Goal: Communication & Community: Answer question/provide support

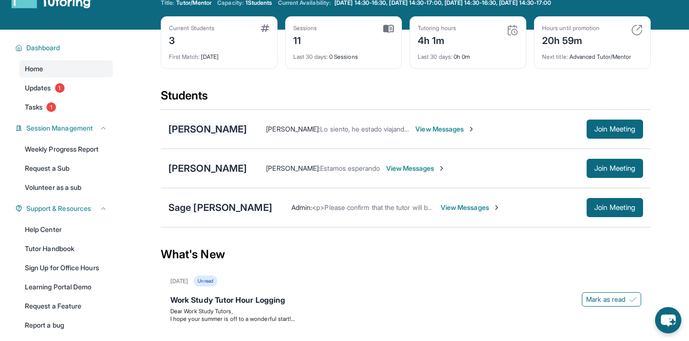
scroll to position [35, 0]
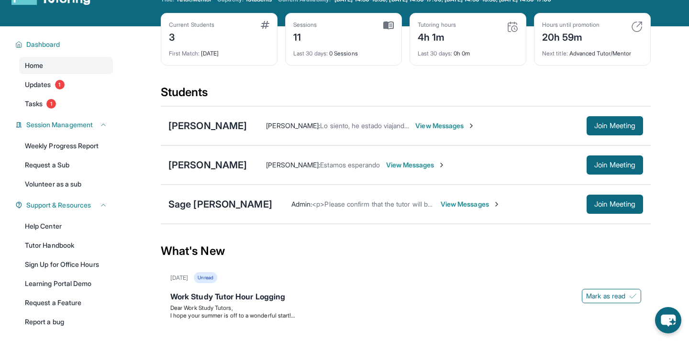
click at [433, 167] on span "View Messages" at bounding box center [416, 165] width 60 height 10
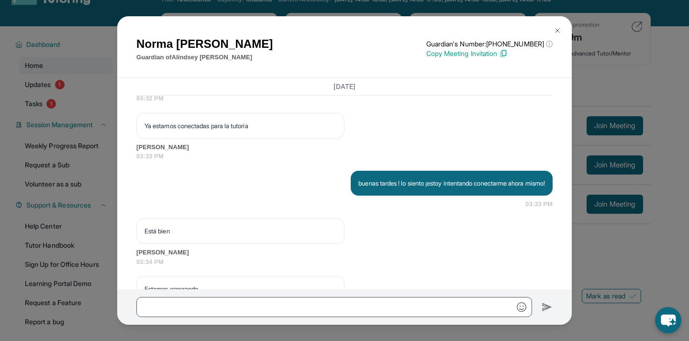
scroll to position [1402, 0]
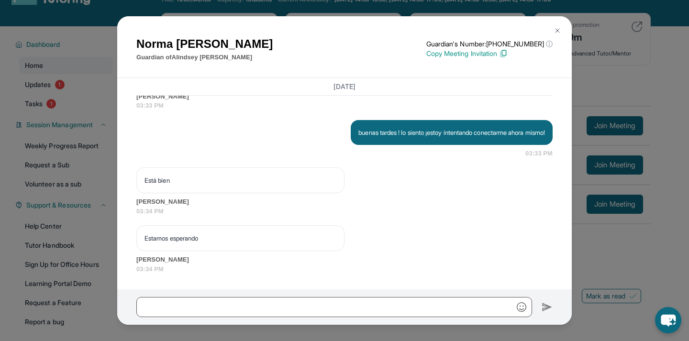
click at [558, 33] on img at bounding box center [557, 31] width 8 height 8
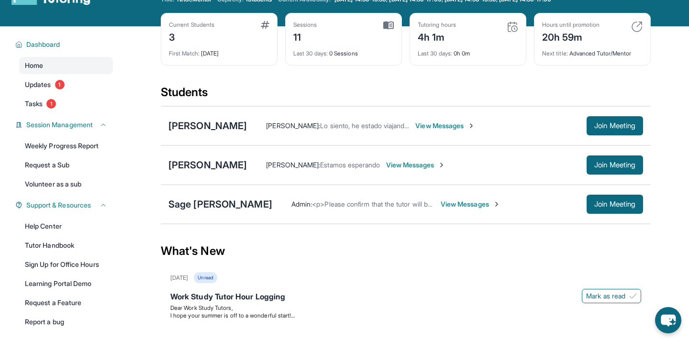
click at [475, 125] on span "View Messages" at bounding box center [445, 126] width 60 height 10
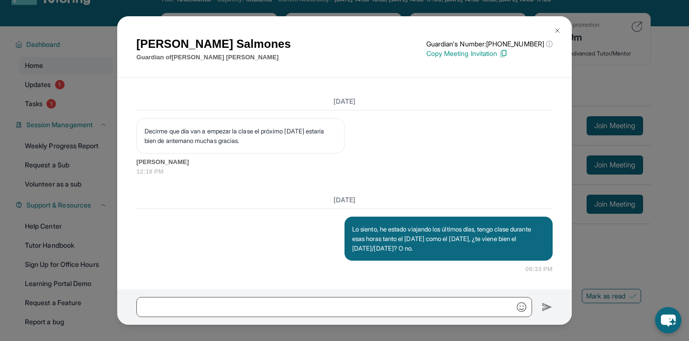
scroll to position [1054, 0]
click at [557, 29] on img at bounding box center [557, 31] width 8 height 8
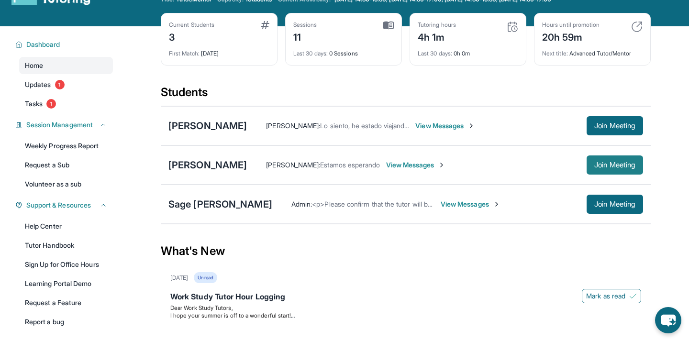
click at [594, 165] on span "Join Meeting" at bounding box center [614, 165] width 41 height 6
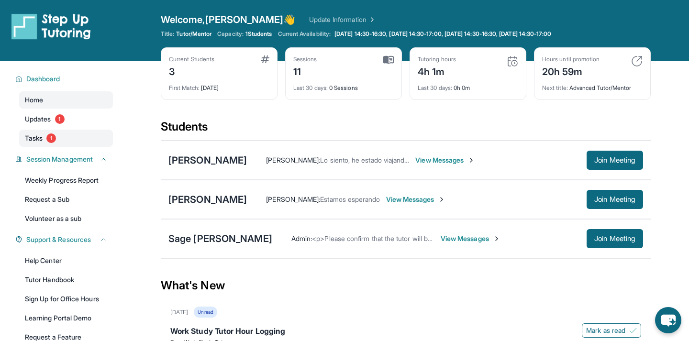
scroll to position [0, 0]
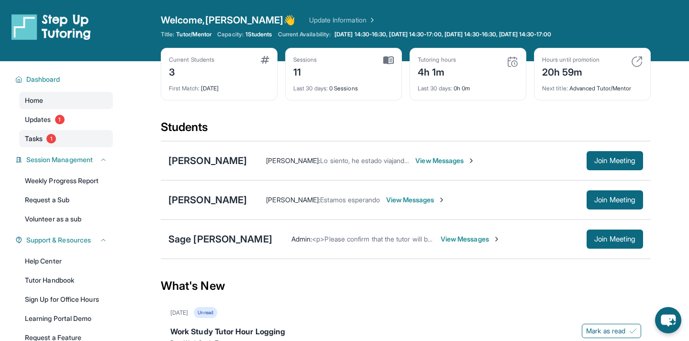
click at [59, 145] on link "Tasks 1" at bounding box center [66, 138] width 94 height 17
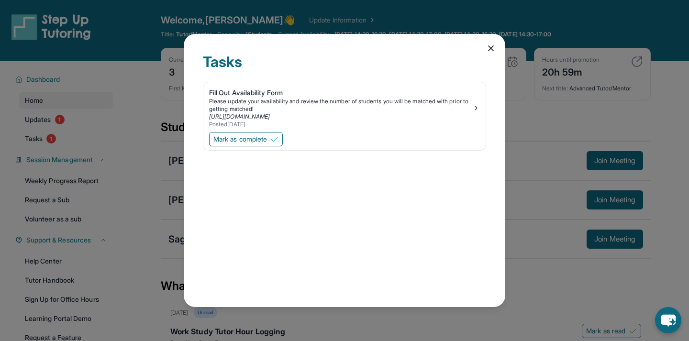
click at [494, 50] on icon at bounding box center [491, 49] width 10 height 10
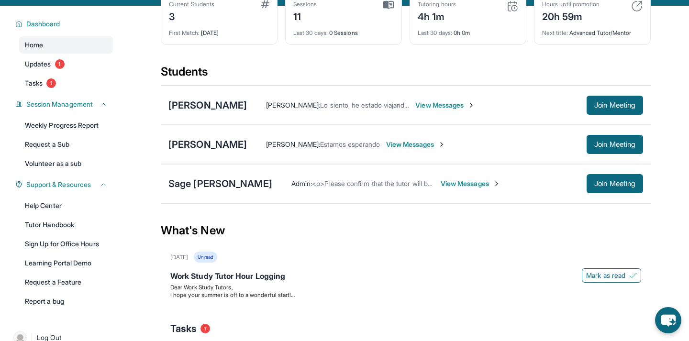
scroll to position [56, 0]
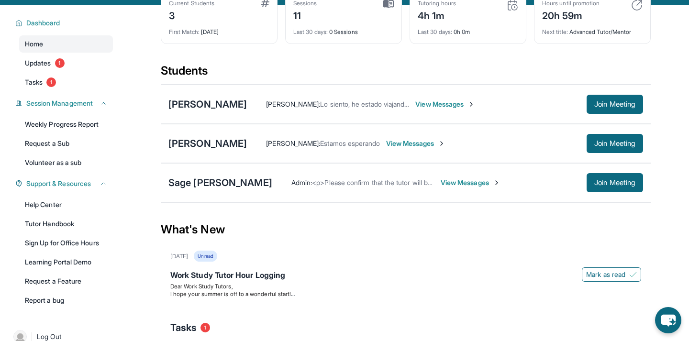
click at [236, 135] on div "[PERSON_NAME] : Estamos esperando View Messages Join Meeting" at bounding box center [406, 143] width 490 height 39
click at [236, 151] on div "[PERSON_NAME] : Estamos esperando View Messages Join Meeting" at bounding box center [406, 143] width 490 height 39
click at [231, 143] on div "[PERSON_NAME]" at bounding box center [207, 143] width 78 height 13
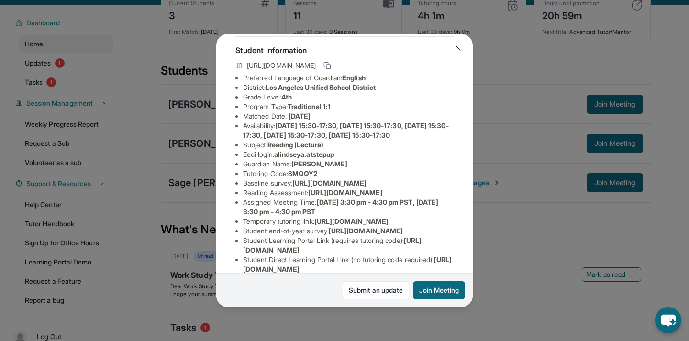
scroll to position [55, 0]
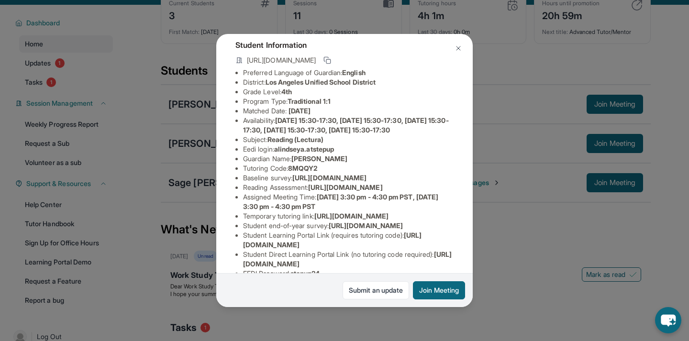
click at [292, 182] on span "[URL][DOMAIN_NAME]" at bounding box center [329, 178] width 74 height 8
drag, startPoint x: 252, startPoint y: 200, endPoint x: 484, endPoint y: 217, distance: 232.6
click at [484, 217] on div "[PERSON_NAME] Guardian: [PERSON_NAME] Student Information [URL][DOMAIN_NAME] Pr…" at bounding box center [344, 170] width 689 height 341
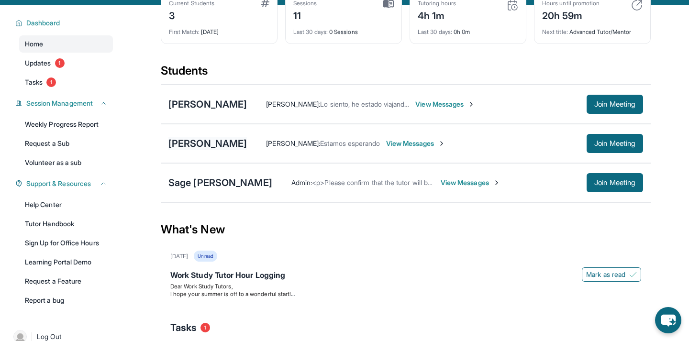
click at [192, 146] on div "[PERSON_NAME]" at bounding box center [207, 143] width 78 height 13
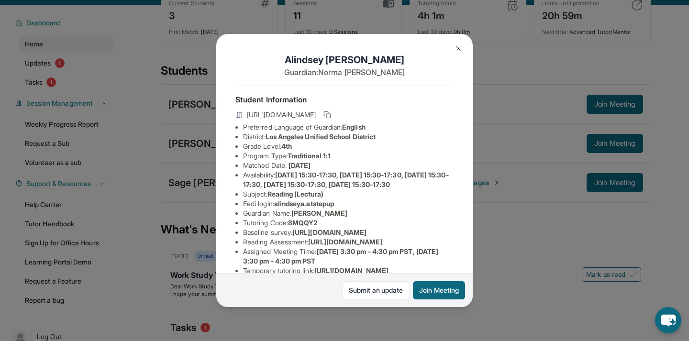
scroll to position [41, 0]
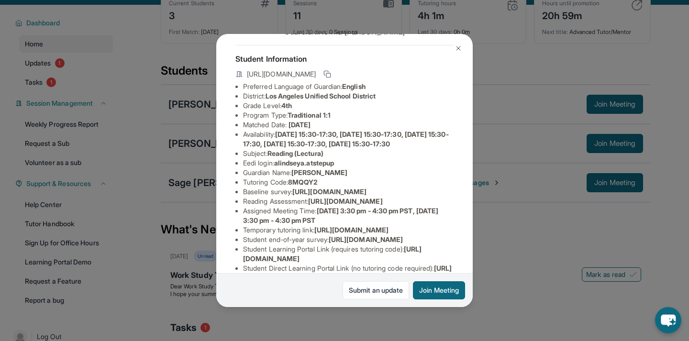
click at [292, 196] on span "[URL][DOMAIN_NAME]" at bounding box center [329, 191] width 74 height 8
copy li "Baseline survey : [URL][DOMAIN_NAME]"
click at [456, 50] on img at bounding box center [458, 48] width 8 height 8
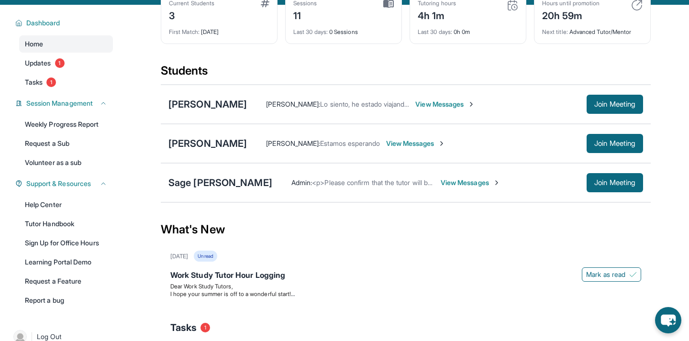
click at [440, 180] on span "View Messages" at bounding box center [470, 183] width 60 height 10
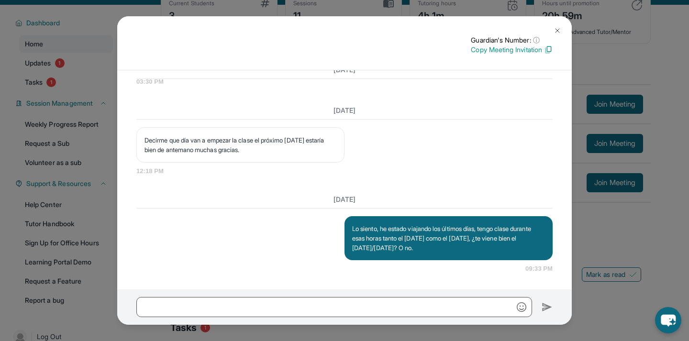
scroll to position [1000, 0]
click at [555, 28] on img at bounding box center [557, 31] width 8 height 8
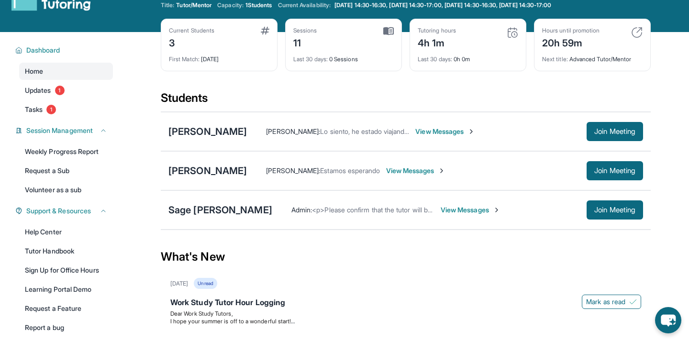
scroll to position [0, 0]
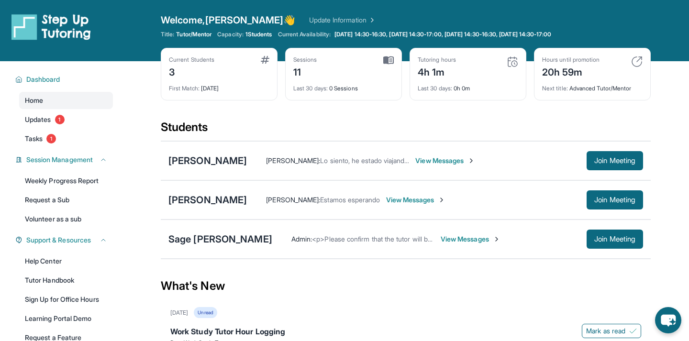
click at [473, 65] on div "Tutoring hours 4h 1m" at bounding box center [468, 67] width 100 height 23
click at [431, 74] on div "4h 1m" at bounding box center [437, 71] width 38 height 15
click at [515, 58] on img at bounding box center [511, 61] width 11 height 11
click at [466, 97] on div "Tutoring hours 4h 1m Last 30 days : 0h 0m" at bounding box center [467, 74] width 117 height 53
click at [364, 82] on div "Last 30 days : 0 Sessions" at bounding box center [343, 85] width 100 height 13
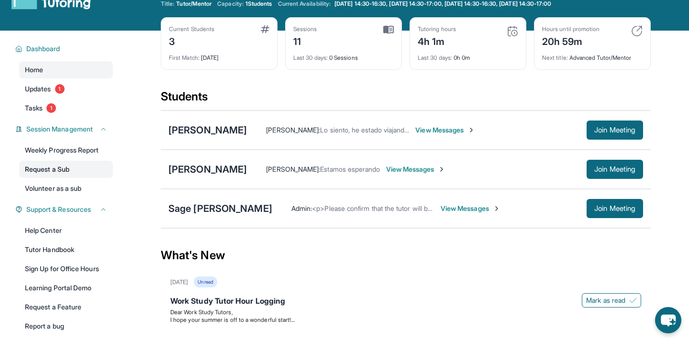
scroll to position [9, 0]
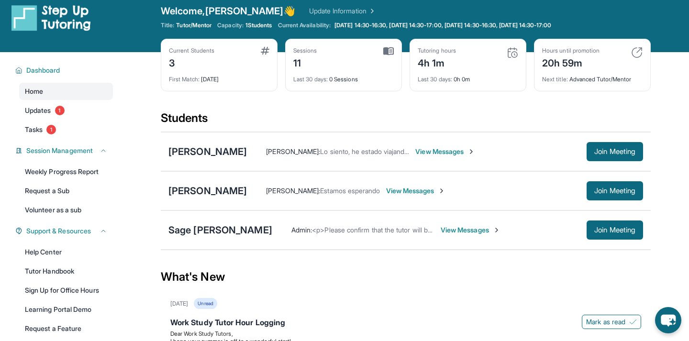
click at [475, 153] on span "View Messages" at bounding box center [445, 152] width 60 height 10
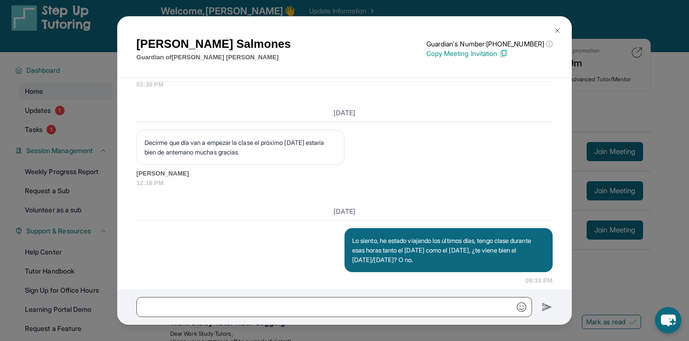
scroll to position [1054, 0]
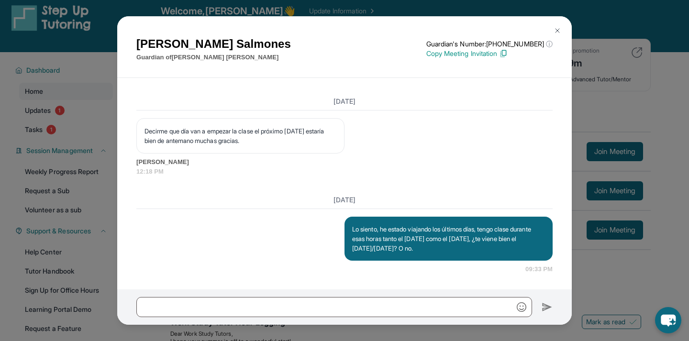
click at [558, 33] on img at bounding box center [557, 31] width 8 height 8
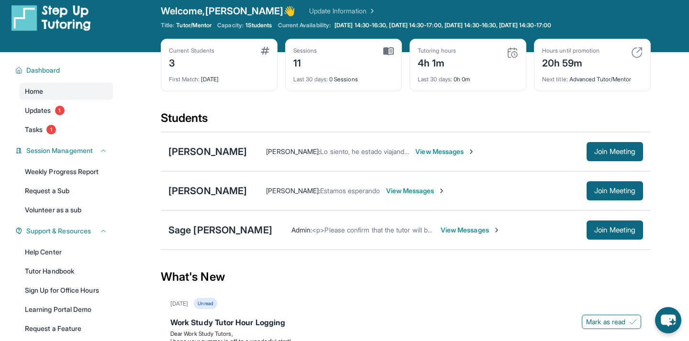
click at [440, 234] on span "View Messages" at bounding box center [470, 230] width 60 height 10
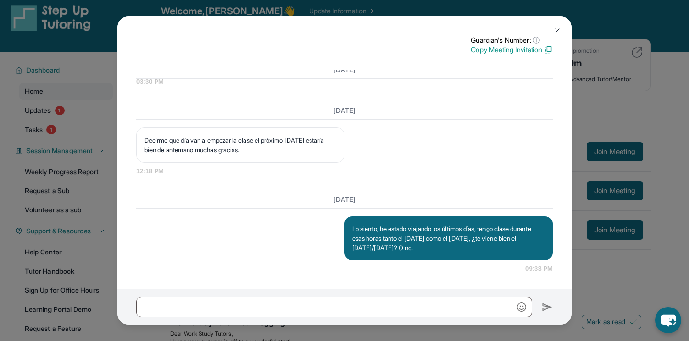
scroll to position [1000, 0]
click at [553, 33] on img at bounding box center [557, 31] width 8 height 8
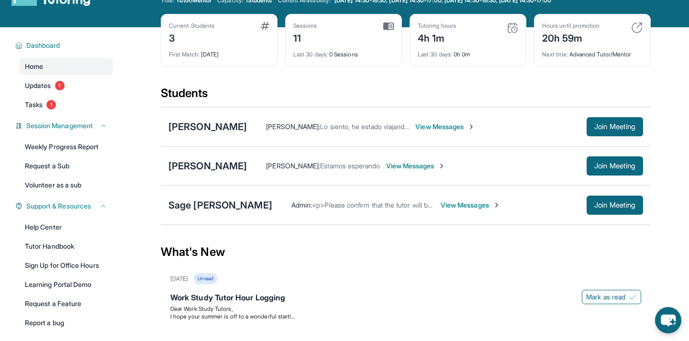
scroll to position [38, 0]
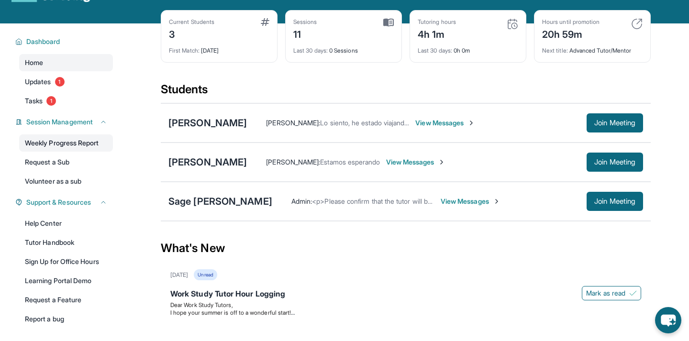
click at [90, 143] on link "Weekly Progress Report" at bounding box center [66, 142] width 94 height 17
